Goal: Entertainment & Leisure: Consume media (video, audio)

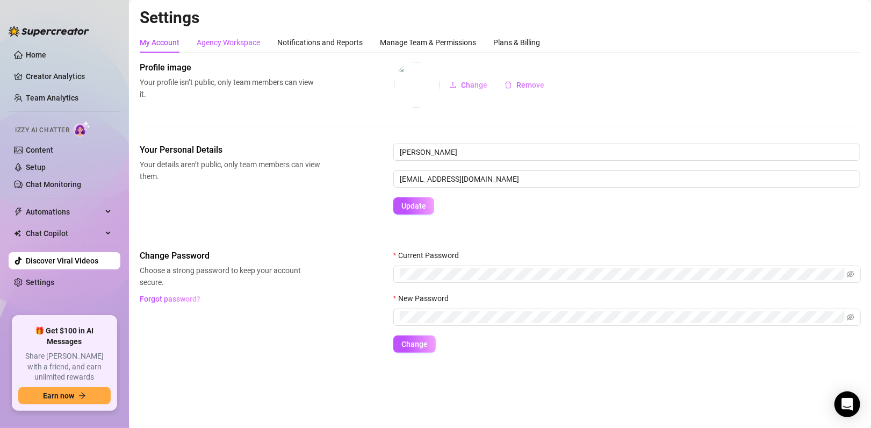
click at [228, 45] on div "Agency Workspace" at bounding box center [228, 43] width 63 height 12
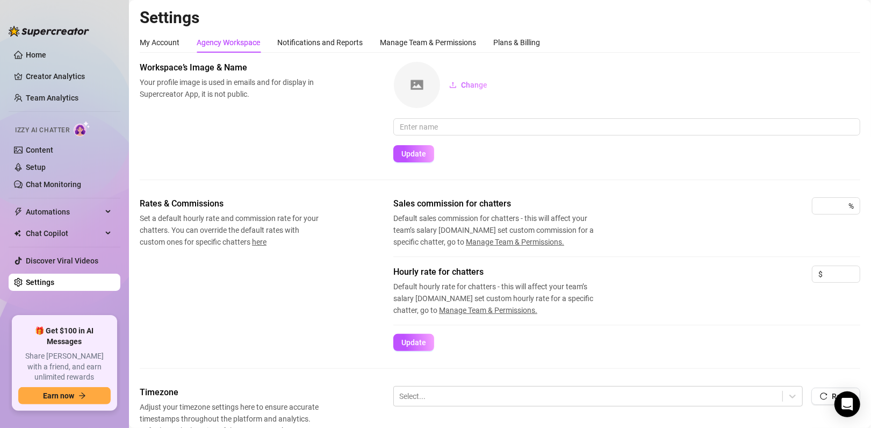
click at [425, 384] on div "Rates & Commissions Set a default hourly rate and commission rate for your chat…" at bounding box center [500, 291] width 721 height 189
click at [426, 391] on div at bounding box center [588, 396] width 378 height 14
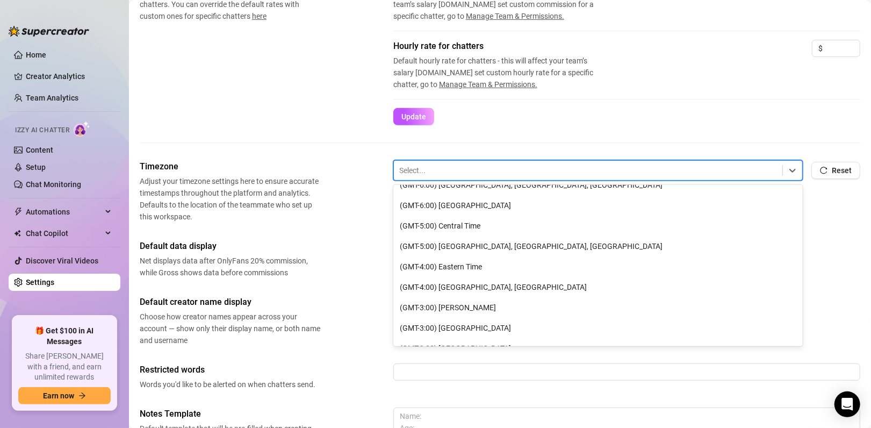
scroll to position [220, 0]
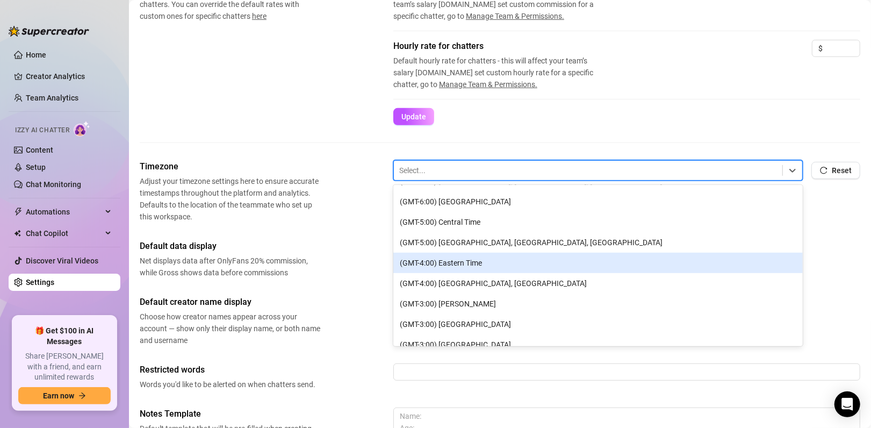
click at [511, 263] on div "(GMT-4:00) Eastern Time" at bounding box center [598, 263] width 410 height 20
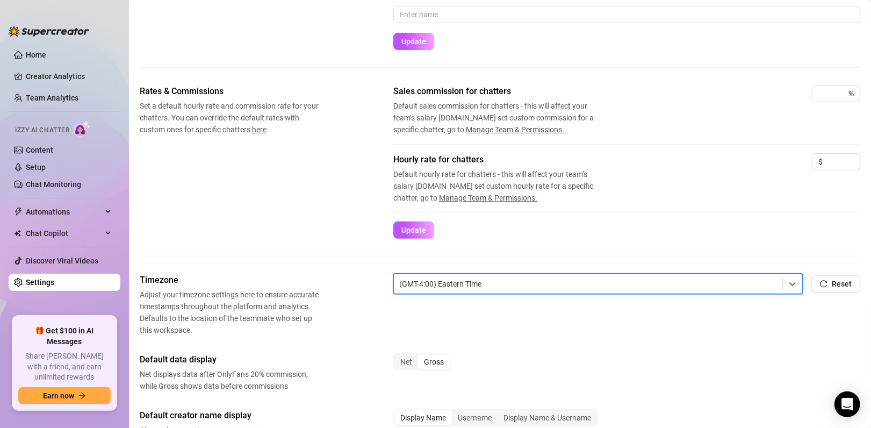
scroll to position [0, 0]
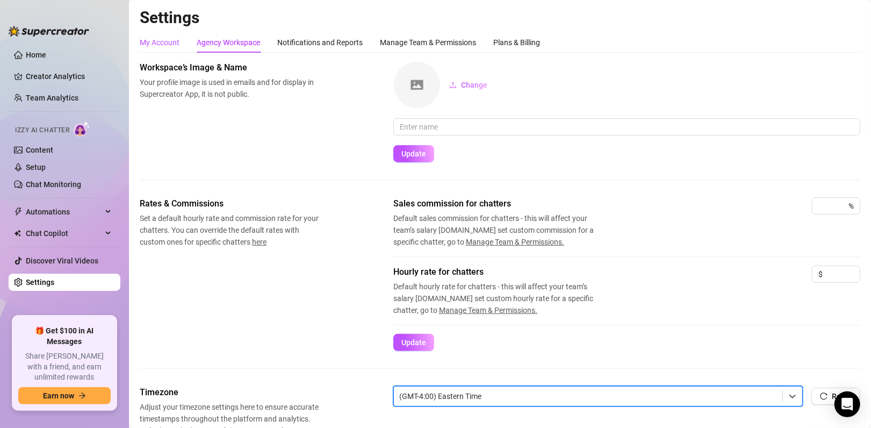
click at [167, 41] on div "My Account" at bounding box center [160, 43] width 40 height 12
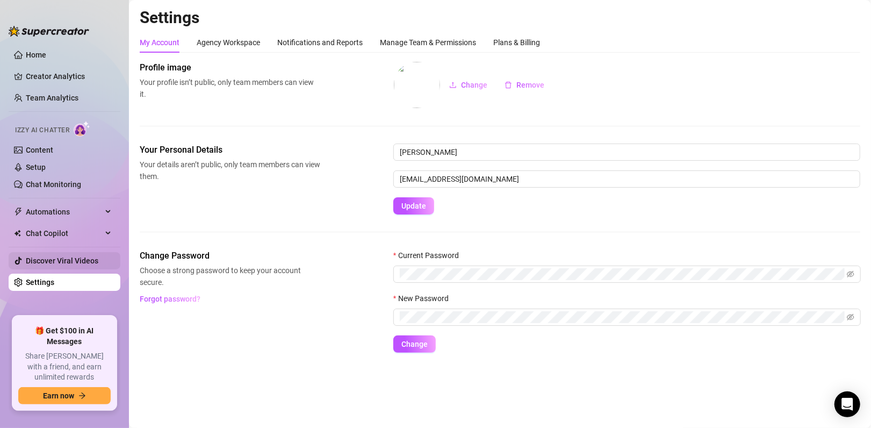
click at [80, 259] on link "Discover Viral Videos" at bounding box center [62, 260] width 73 height 9
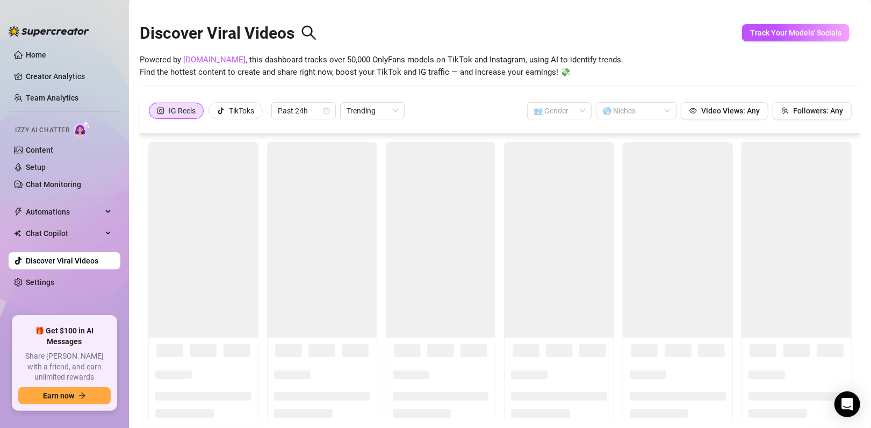
click at [80, 259] on link "Discover Viral Videos" at bounding box center [62, 260] width 73 height 9
click at [248, 106] on div "TikToks" at bounding box center [241, 111] width 25 height 16
click at [212, 113] on input "TikToks" at bounding box center [212, 113] width 0 height 0
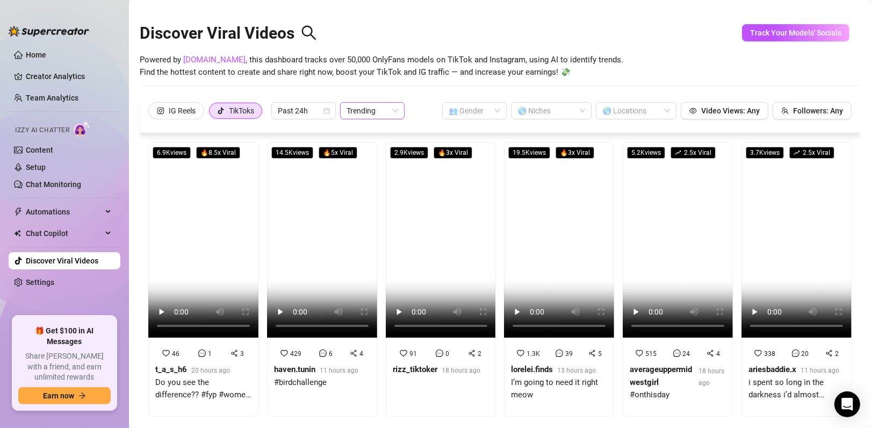
click at [386, 111] on span "Trending" at bounding box center [373, 111] width 52 height 16
click at [410, 91] on div "Discover Viral Videos Powered by [DOMAIN_NAME] , this dashboard tracks over 50,…" at bounding box center [500, 53] width 721 height 91
click at [466, 111] on input "search" at bounding box center [470, 111] width 42 height 16
click at [477, 133] on div "👩 [DEMOGRAPHIC_DATA]" at bounding box center [466, 132] width 47 height 12
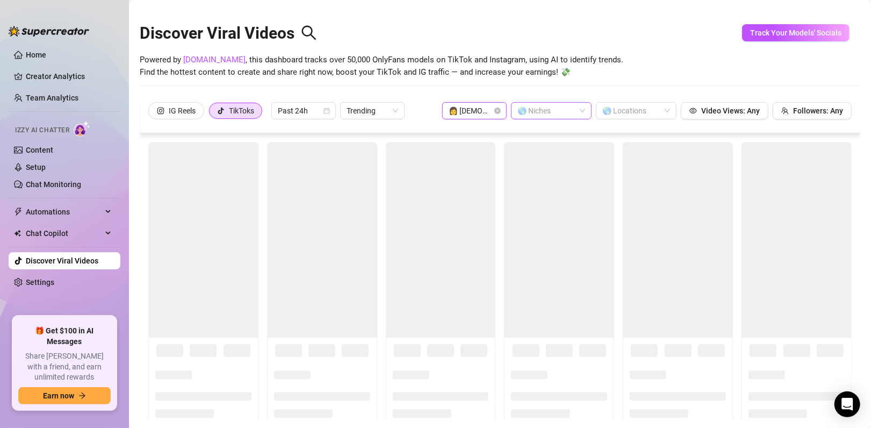
click at [547, 109] on div at bounding box center [545, 110] width 65 height 15
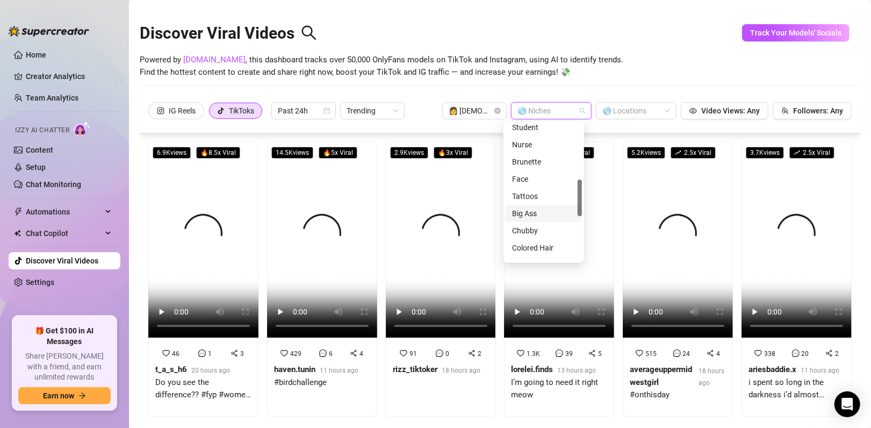
scroll to position [211, 0]
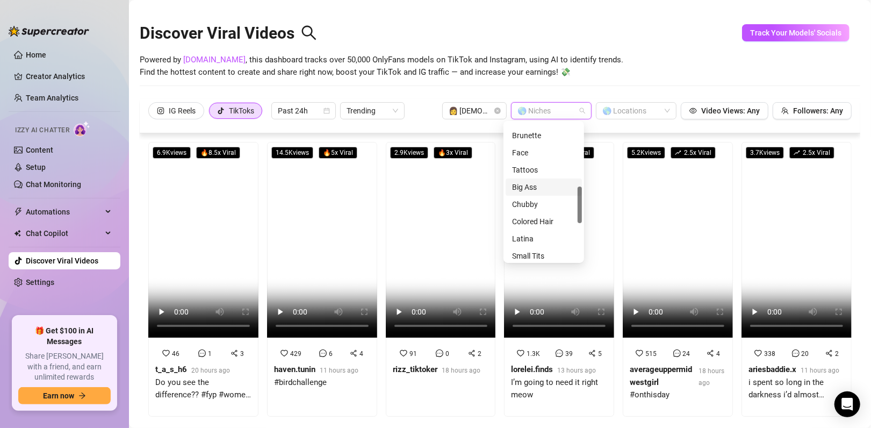
click at [542, 186] on div "Big Ass" at bounding box center [543, 187] width 63 height 12
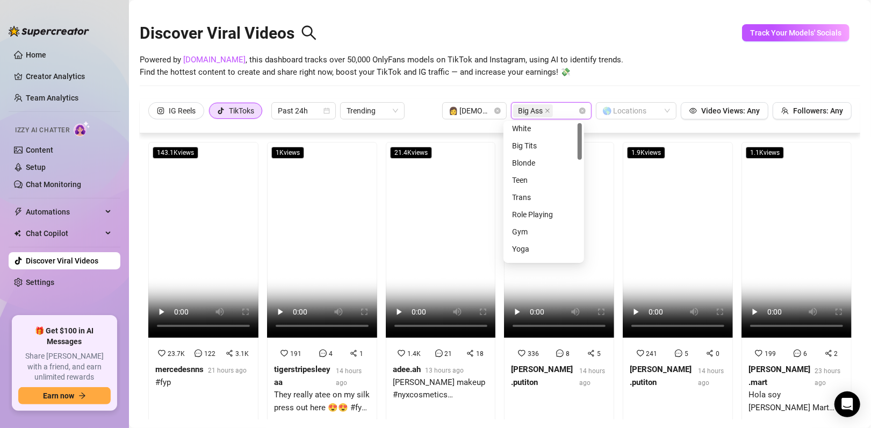
scroll to position [0, 0]
drag, startPoint x: 581, startPoint y: 200, endPoint x: 580, endPoint y: 132, distance: 68.3
click at [580, 132] on div at bounding box center [580, 141] width 4 height 37
click at [549, 146] on div "Big Tits" at bounding box center [543, 149] width 63 height 12
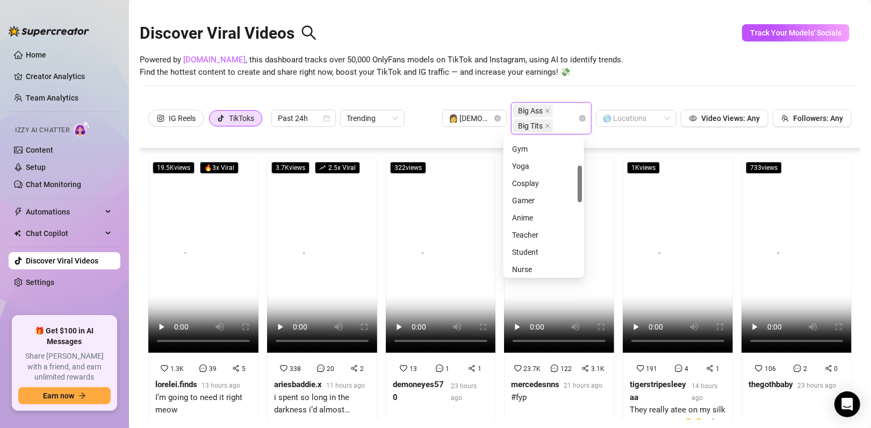
scroll to position [102, 0]
drag, startPoint x: 580, startPoint y: 160, endPoint x: 577, endPoint y: 185, distance: 25.5
click at [577, 185] on div "Role Playing Gym Yoga Cosplay Gamer Anime Teacher Student [PERSON_NAME]" at bounding box center [544, 207] width 76 height 138
click at [542, 180] on div "Cosplay" at bounding box center [543, 182] width 63 height 12
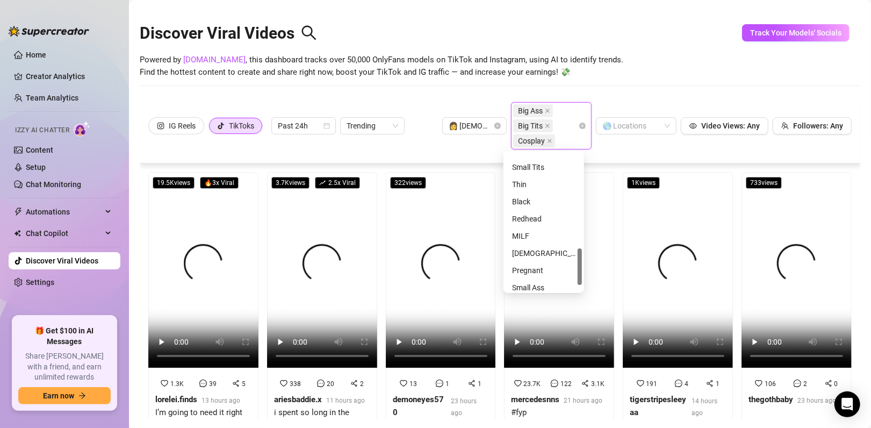
drag, startPoint x: 582, startPoint y: 202, endPoint x: 571, endPoint y: 261, distance: 60.5
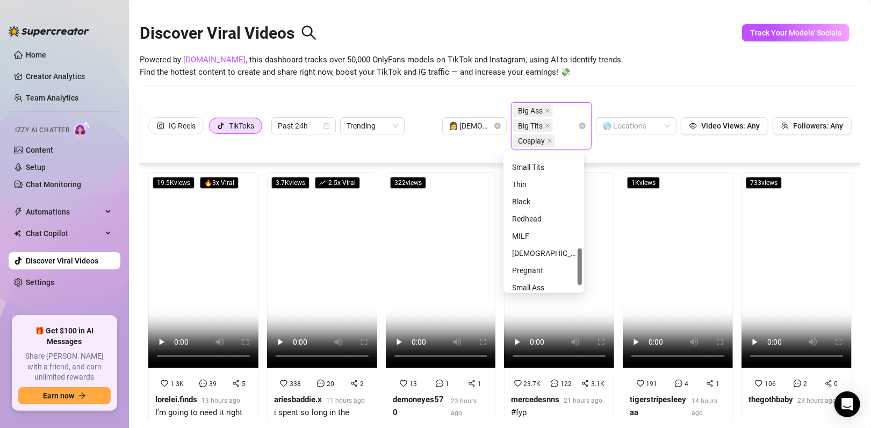
click at [571, 268] on div "Latina Small Tits Thin Black Redhead MILF Asian Pregnant Small Ass Tongue" at bounding box center [544, 222] width 76 height 138
click at [547, 226] on div "Redhead" at bounding box center [543, 224] width 63 height 12
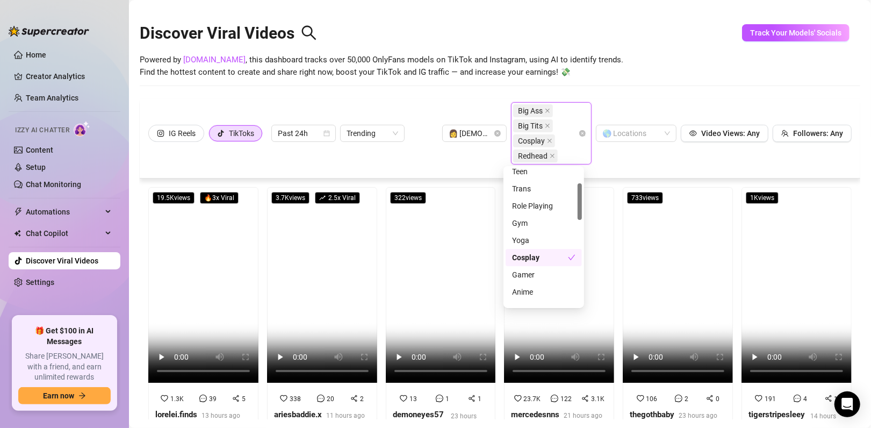
scroll to position [55, 0]
drag, startPoint x: 579, startPoint y: 271, endPoint x: 579, endPoint y: 192, distance: 79.0
click at [579, 192] on div at bounding box center [580, 201] width 4 height 37
click at [538, 222] on div "Gym" at bounding box center [543, 225] width 63 height 12
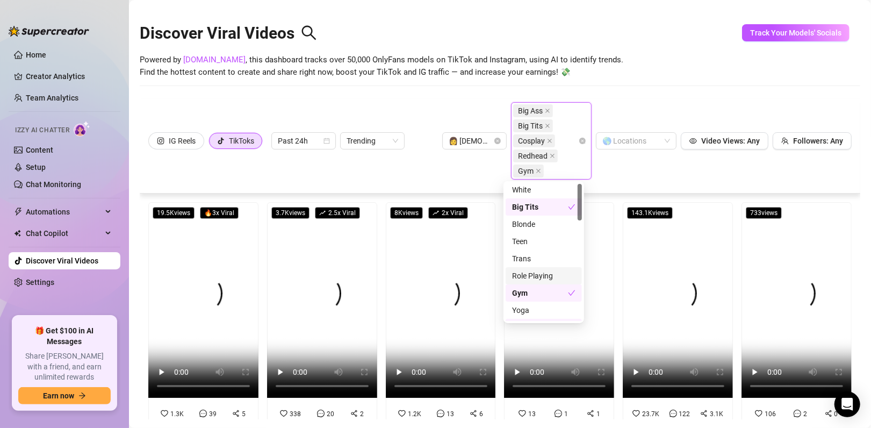
scroll to position [0, 0]
drag, startPoint x: 579, startPoint y: 211, endPoint x: 582, endPoint y: 187, distance: 24.3
click at [582, 187] on div "trans role playing gym White Big Tits Blonde Teen Trans Role Playing Gym Yoga C…" at bounding box center [544, 252] width 81 height 142
click at [557, 277] on div "Role Playing" at bounding box center [543, 278] width 63 height 12
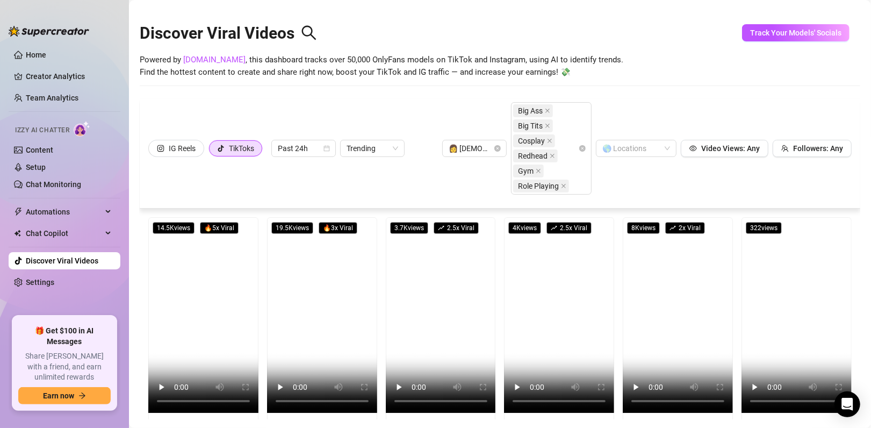
click at [684, 104] on div "👩 [DEMOGRAPHIC_DATA] Big Ass Big Tits Cosplay Redhead Gym Role Playing 🌎 Locati…" at bounding box center [647, 148] width 410 height 92
click at [395, 147] on span "Trending" at bounding box center [373, 148] width 52 height 16
click at [383, 184] on div "Most Views" at bounding box center [372, 187] width 47 height 12
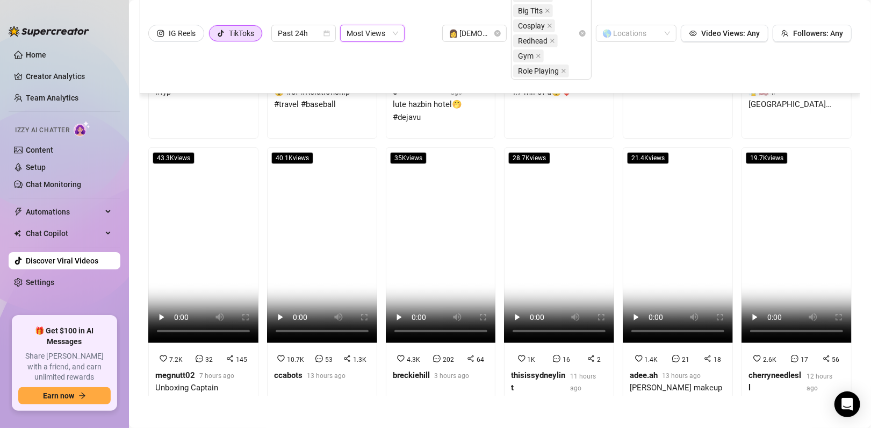
scroll to position [243, 0]
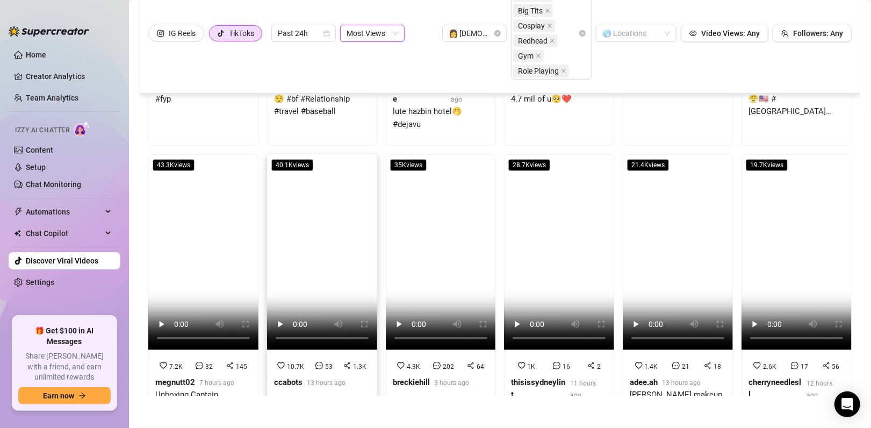
click at [334, 255] on video at bounding box center [322, 252] width 110 height 196
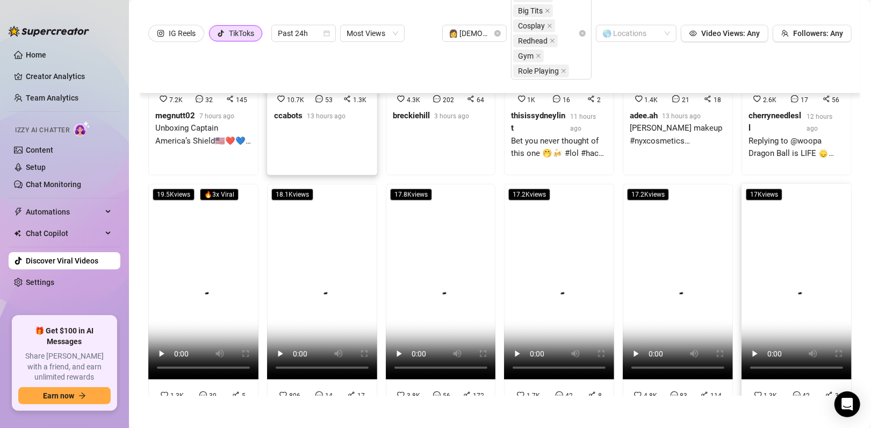
scroll to position [514, 0]
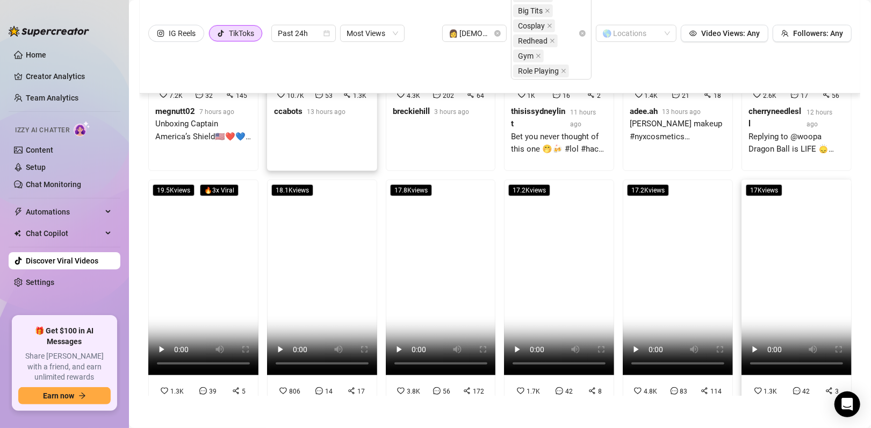
click at [777, 273] on video at bounding box center [797, 278] width 110 height 196
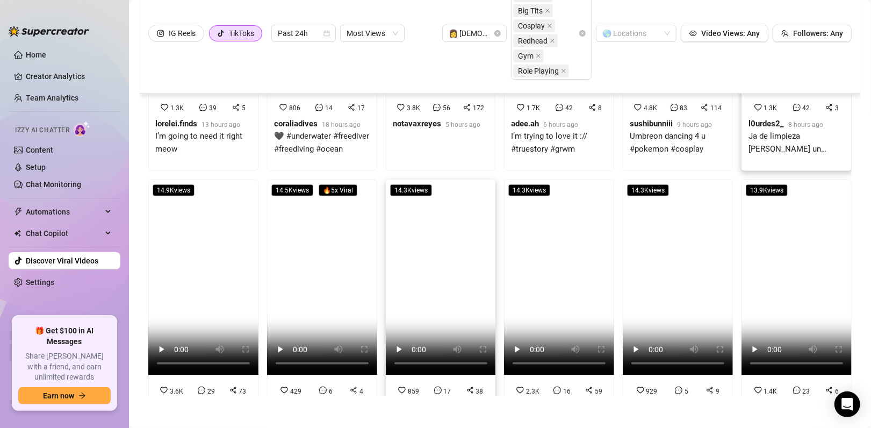
scroll to position [798, 0]
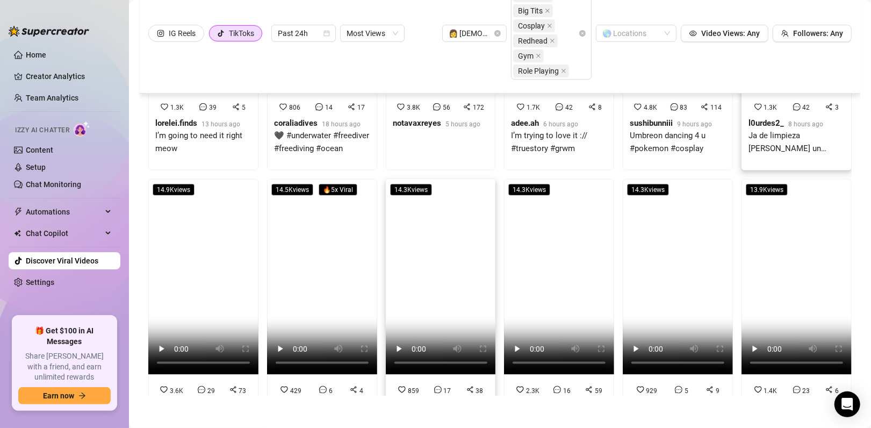
click at [425, 296] on video at bounding box center [441, 277] width 110 height 196
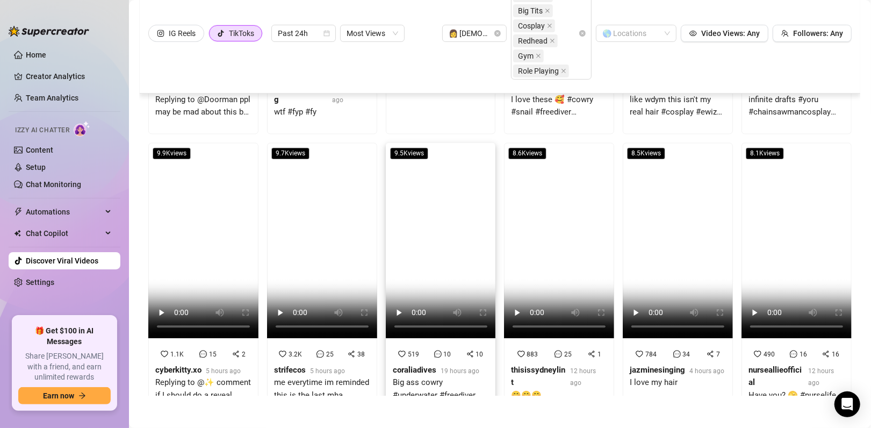
scroll to position [1416, 0]
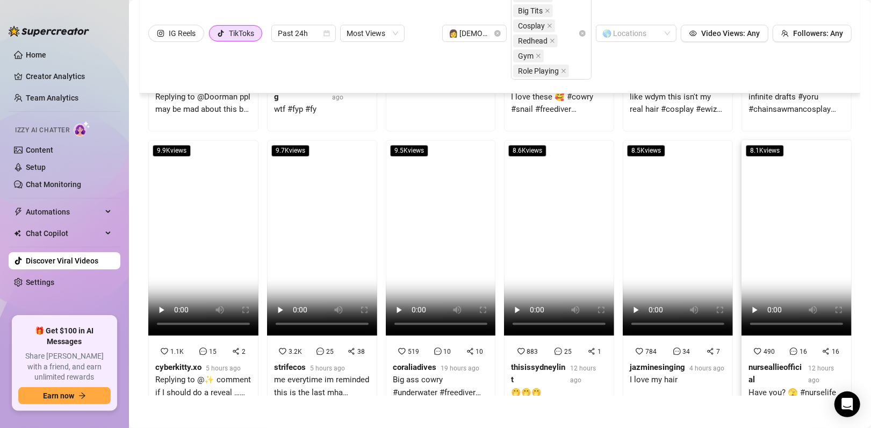
click at [744, 210] on video at bounding box center [797, 238] width 110 height 196
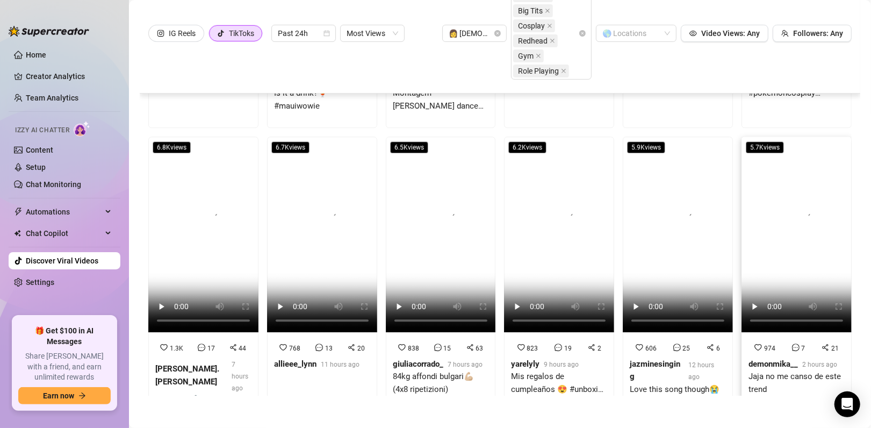
scroll to position [2009, 0]
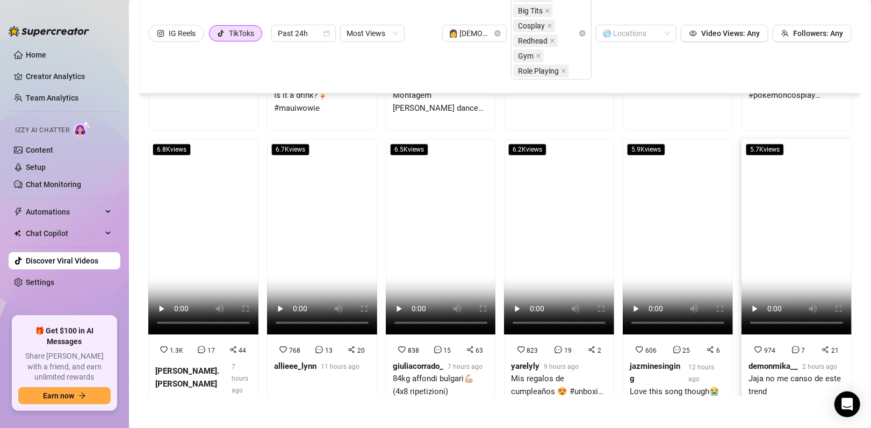
click at [788, 212] on video at bounding box center [797, 237] width 110 height 196
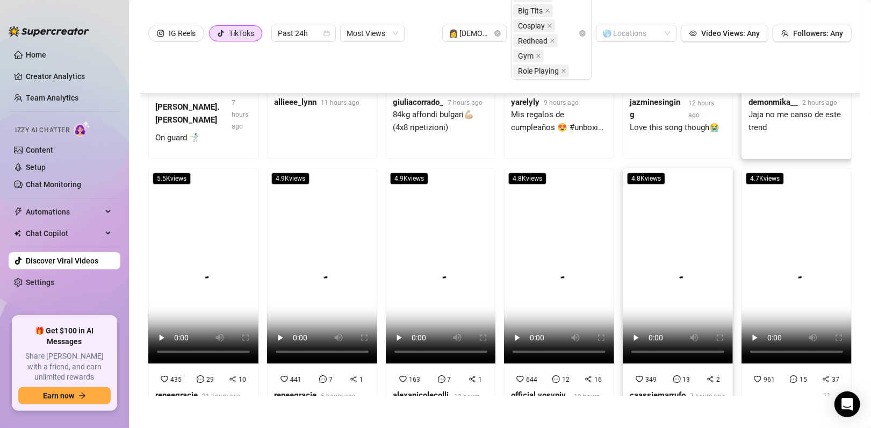
scroll to position [2271, 0]
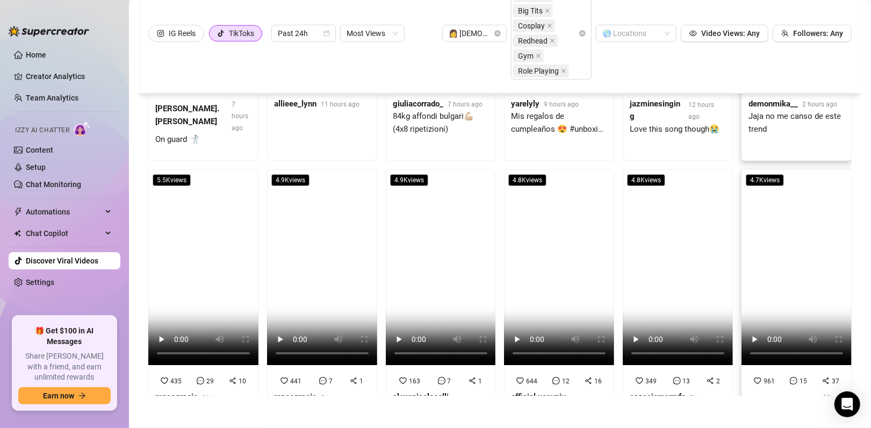
click at [770, 241] on video at bounding box center [797, 267] width 110 height 196
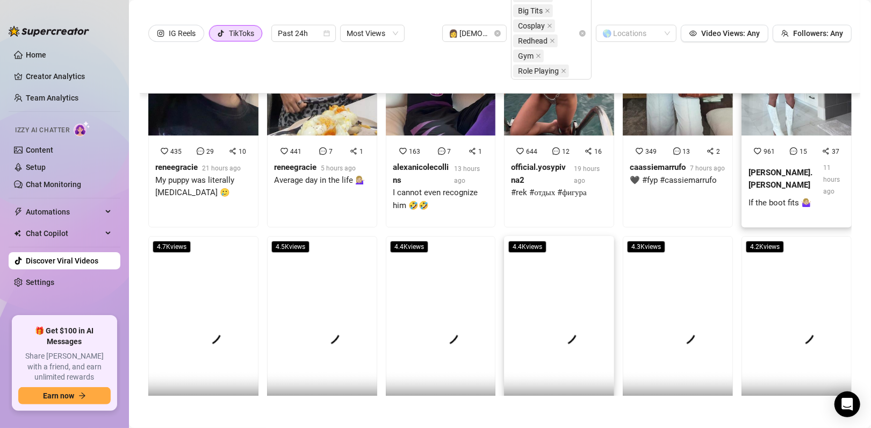
scroll to position [2498, 0]
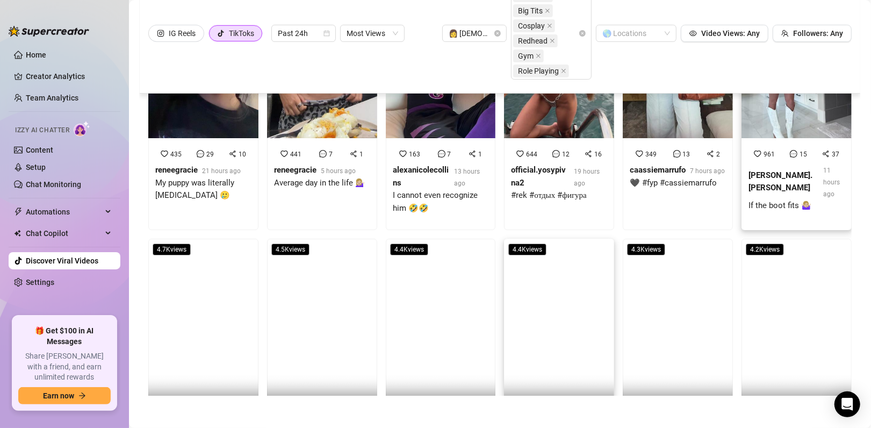
click at [559, 275] on video at bounding box center [559, 337] width 110 height 196
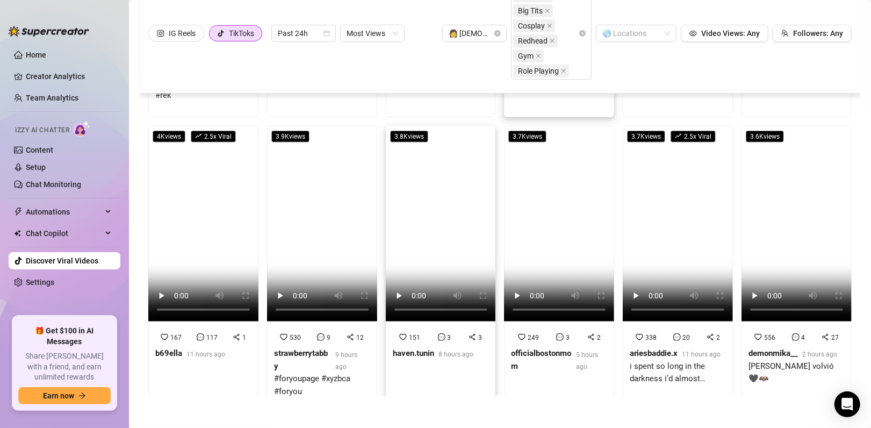
scroll to position [2906, 0]
click at [317, 193] on video at bounding box center [322, 224] width 110 height 196
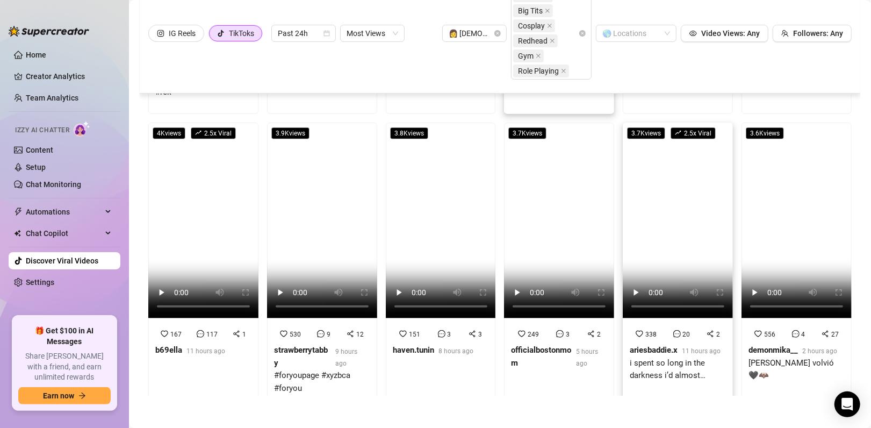
scroll to position [2909, 0]
click at [677, 159] on video at bounding box center [678, 221] width 110 height 196
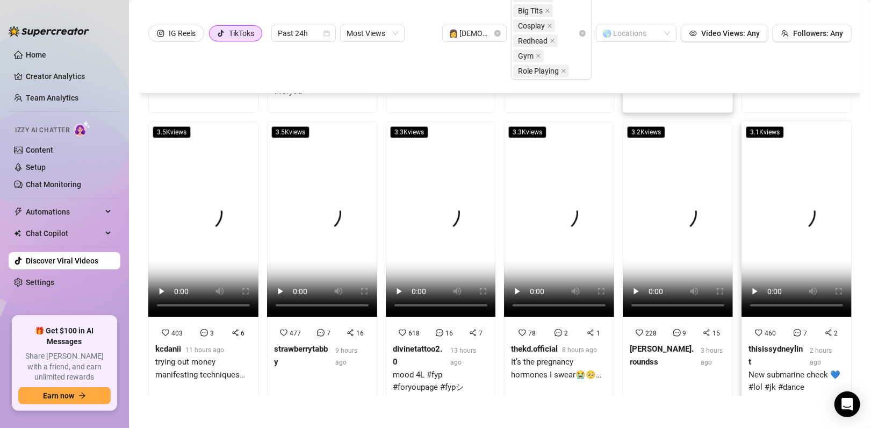
scroll to position [3207, 0]
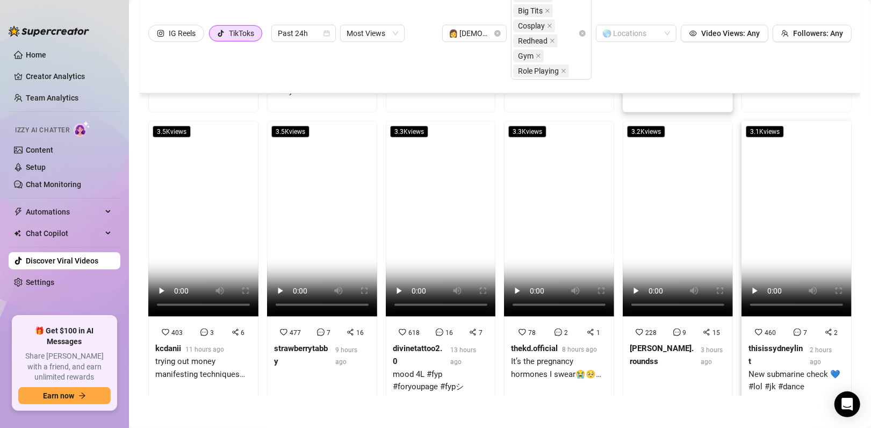
click at [795, 161] on video at bounding box center [797, 219] width 110 height 196
